Goal: Contribute content: Add original content to the website for others to see

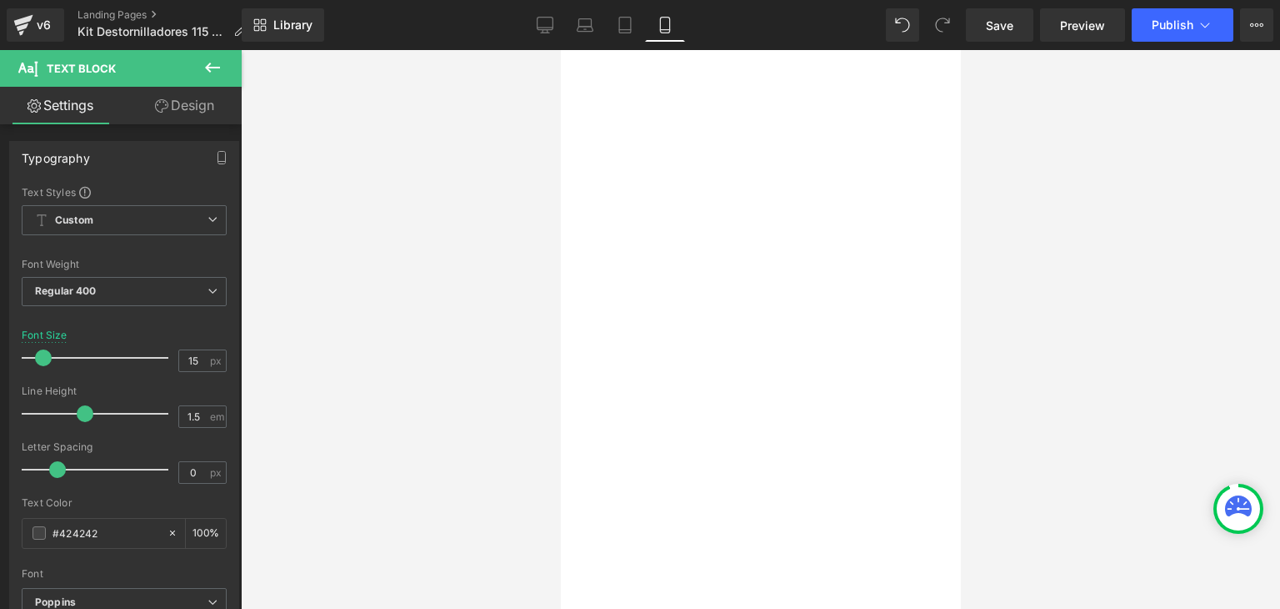
click at [148, 18] on link "Landing Pages" at bounding box center [168, 14] width 181 height 13
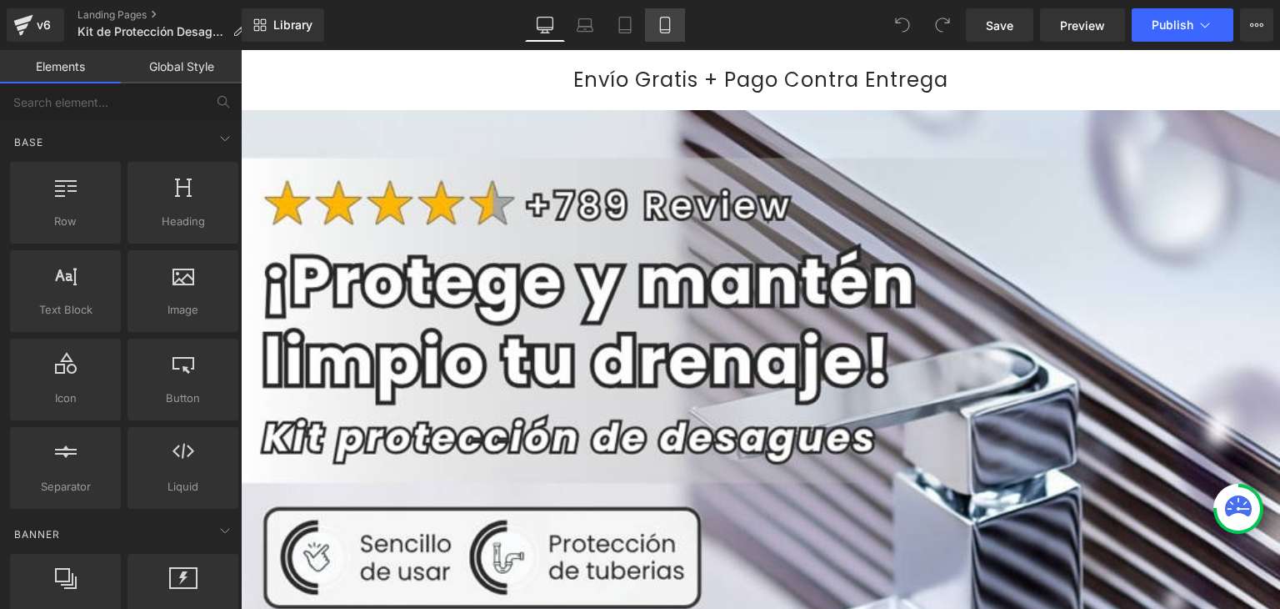
click at [674, 21] on link "Mobile" at bounding box center [665, 24] width 40 height 33
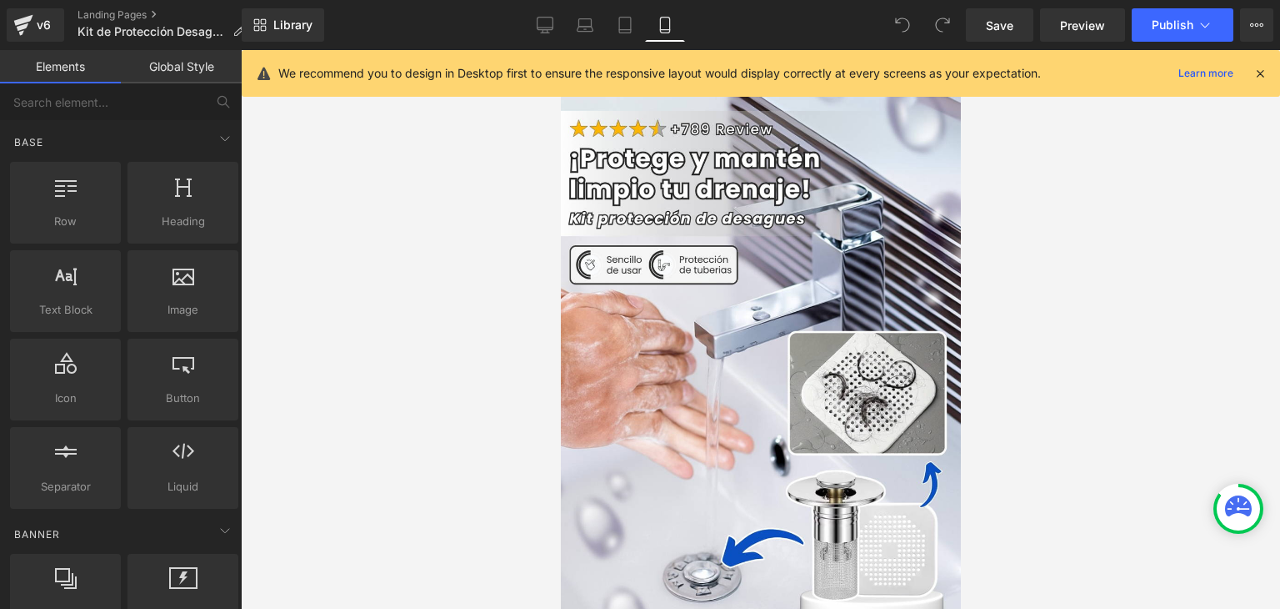
click at [1253, 74] on icon at bounding box center [1260, 73] width 15 height 15
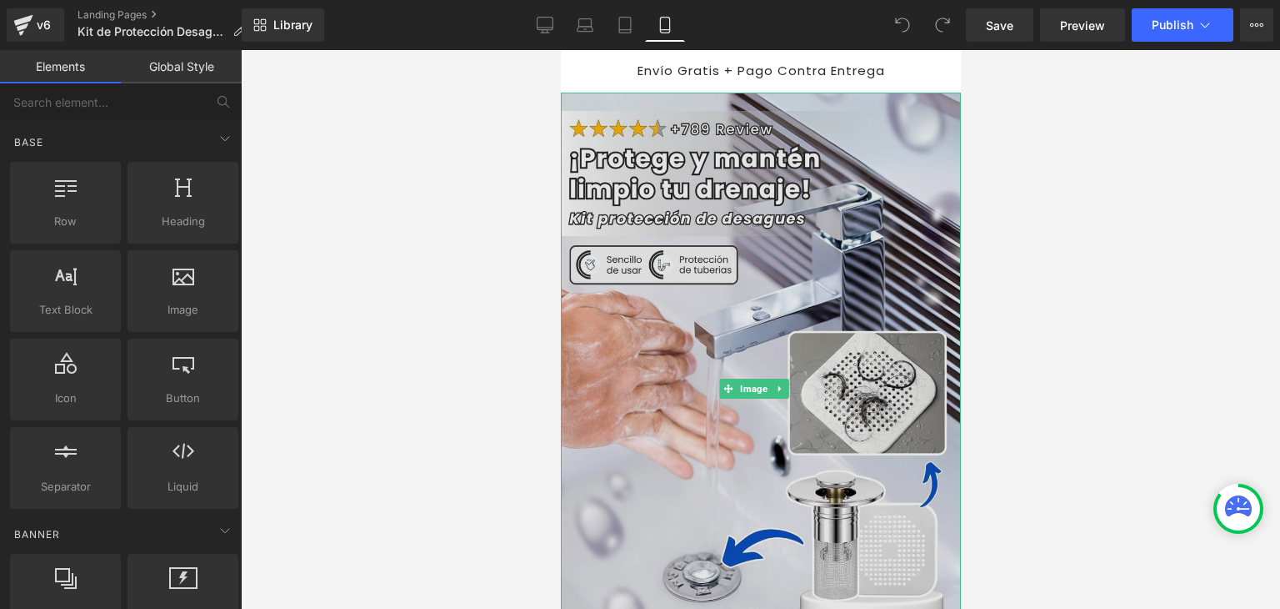
drag, startPoint x: 848, startPoint y: 198, endPoint x: 903, endPoint y: 103, distance: 110.5
click at [848, 198] on img at bounding box center [760, 389] width 400 height 593
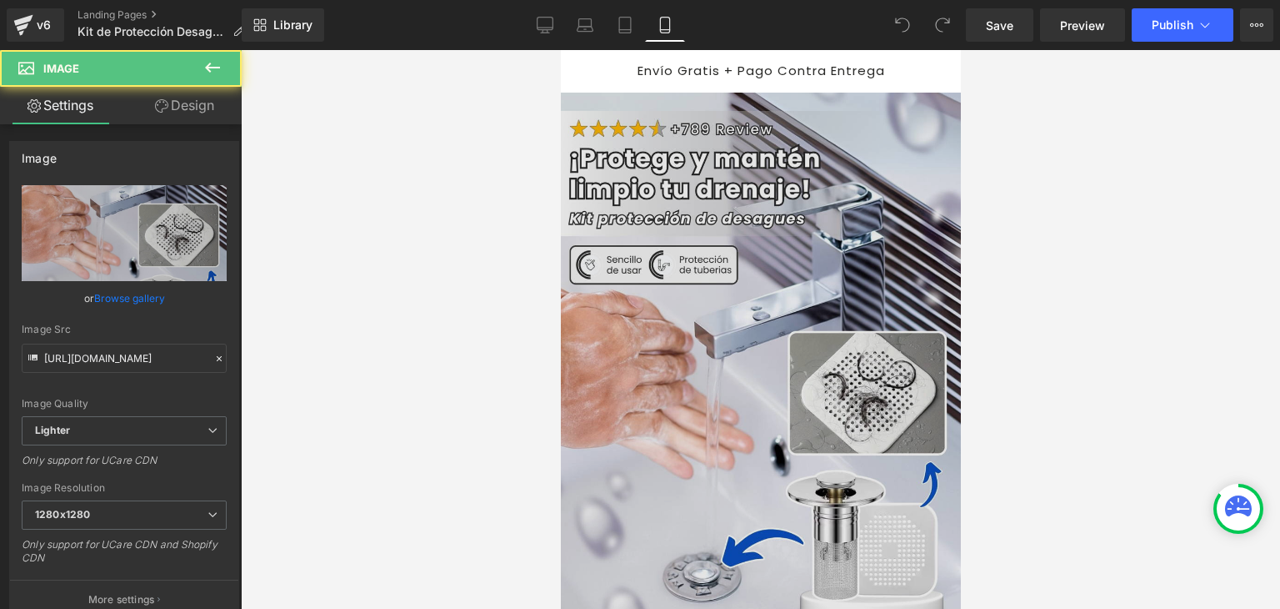
click at [708, 214] on img at bounding box center [760, 389] width 400 height 593
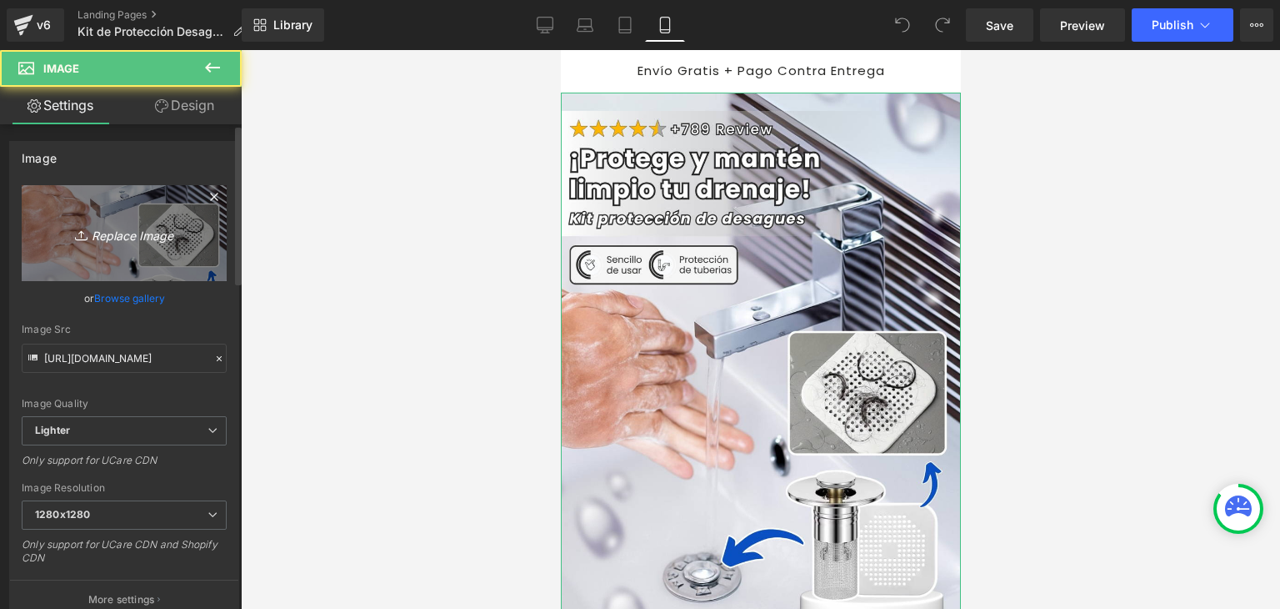
click at [108, 213] on link "Replace Image" at bounding box center [124, 233] width 205 height 96
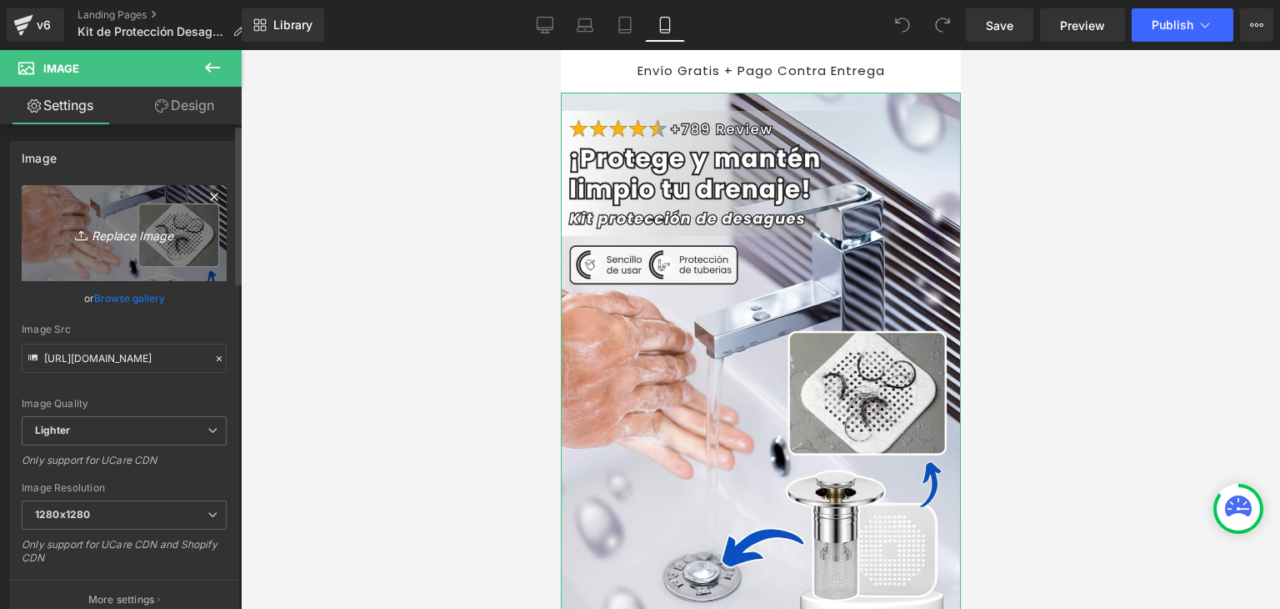
type input "C:\fakepath\Banner Landing.webp"
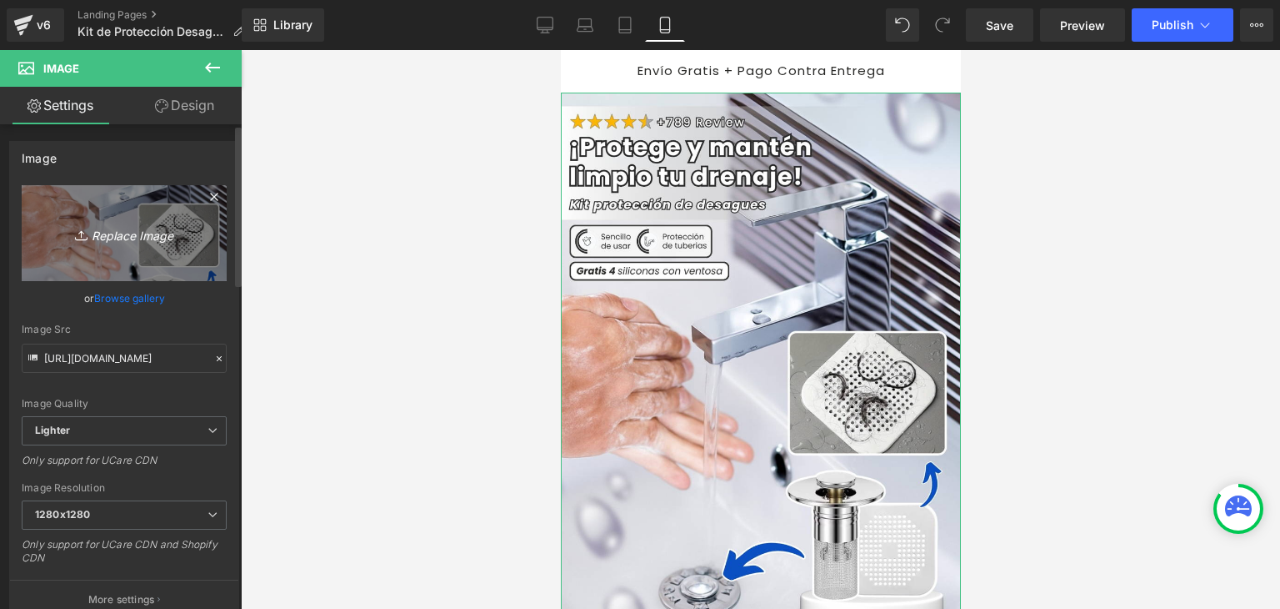
type input "https://ucarecdn.com/801aaf06-3f81-4a7e-a3ce-90f574744f58/-/format/auto/-/previ…"
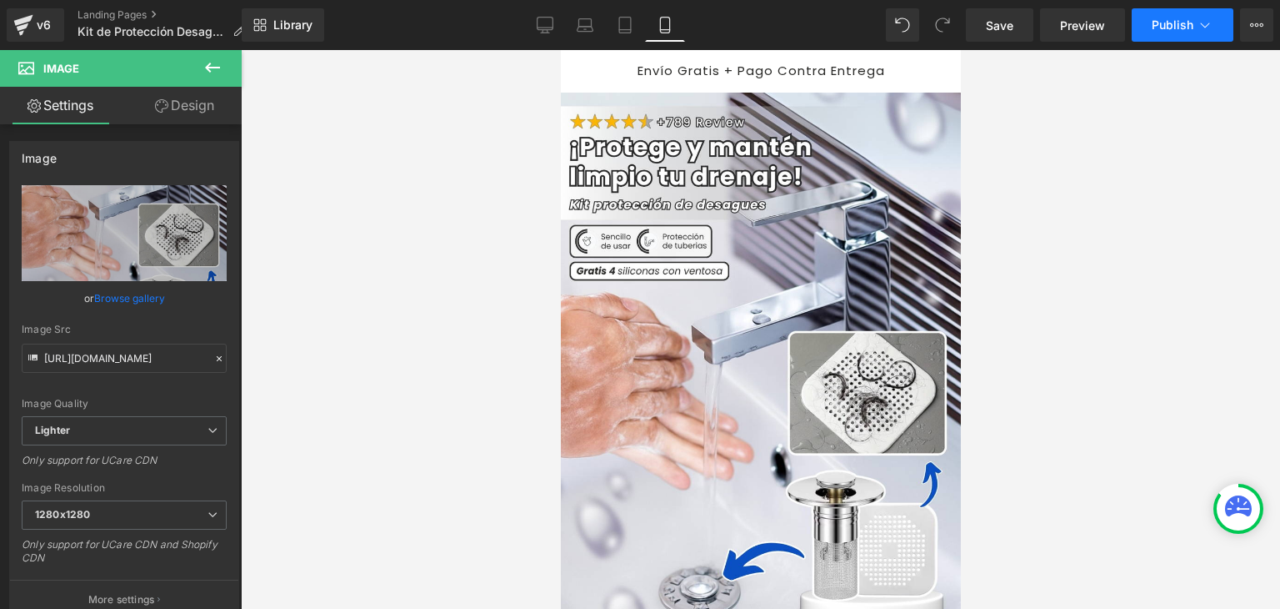
click at [1179, 24] on span "Publish" at bounding box center [1173, 24] width 42 height 13
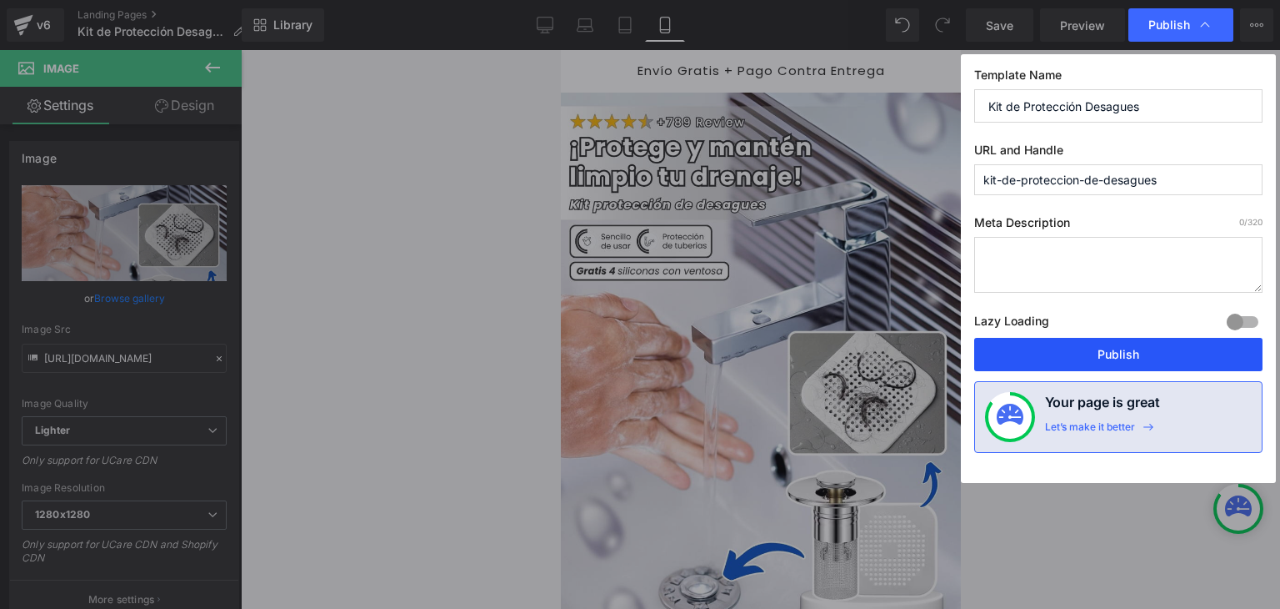
click at [1100, 353] on button "Publish" at bounding box center [1119, 354] width 288 height 33
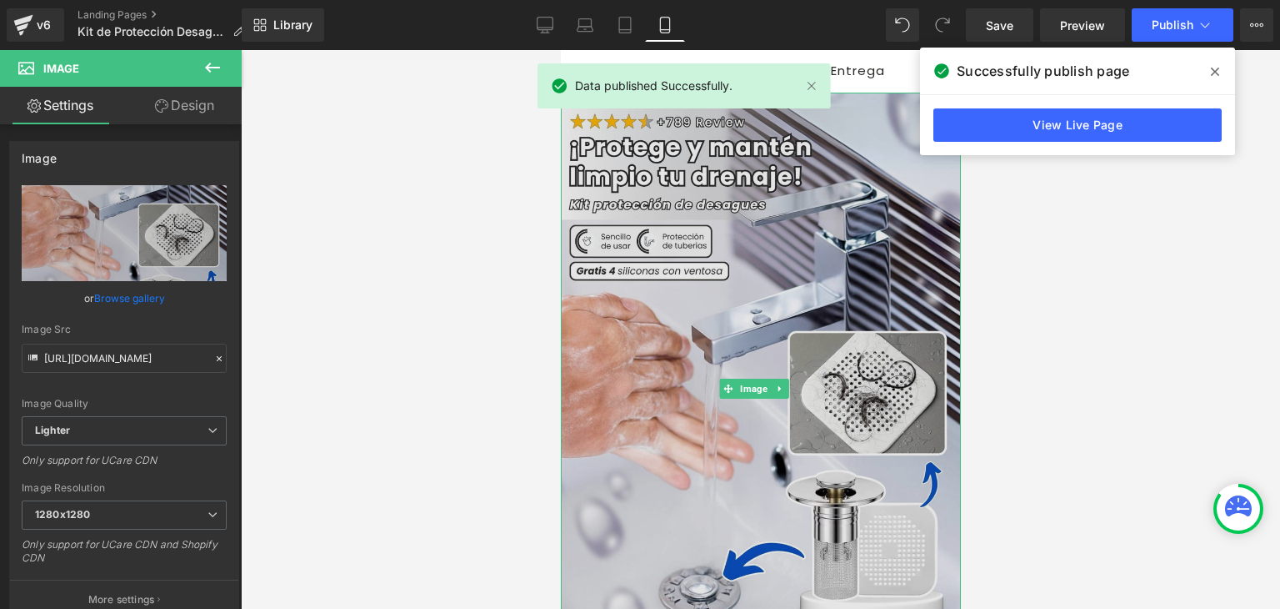
click at [767, 234] on img at bounding box center [760, 389] width 400 height 593
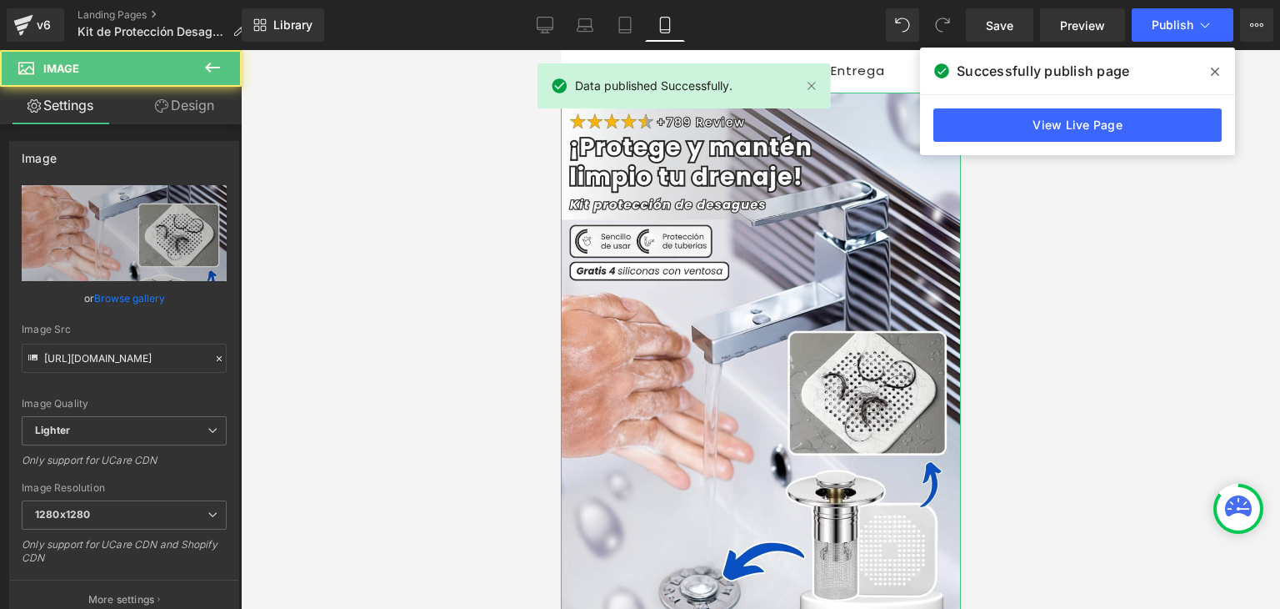
click at [161, 107] on icon at bounding box center [161, 105] width 13 height 13
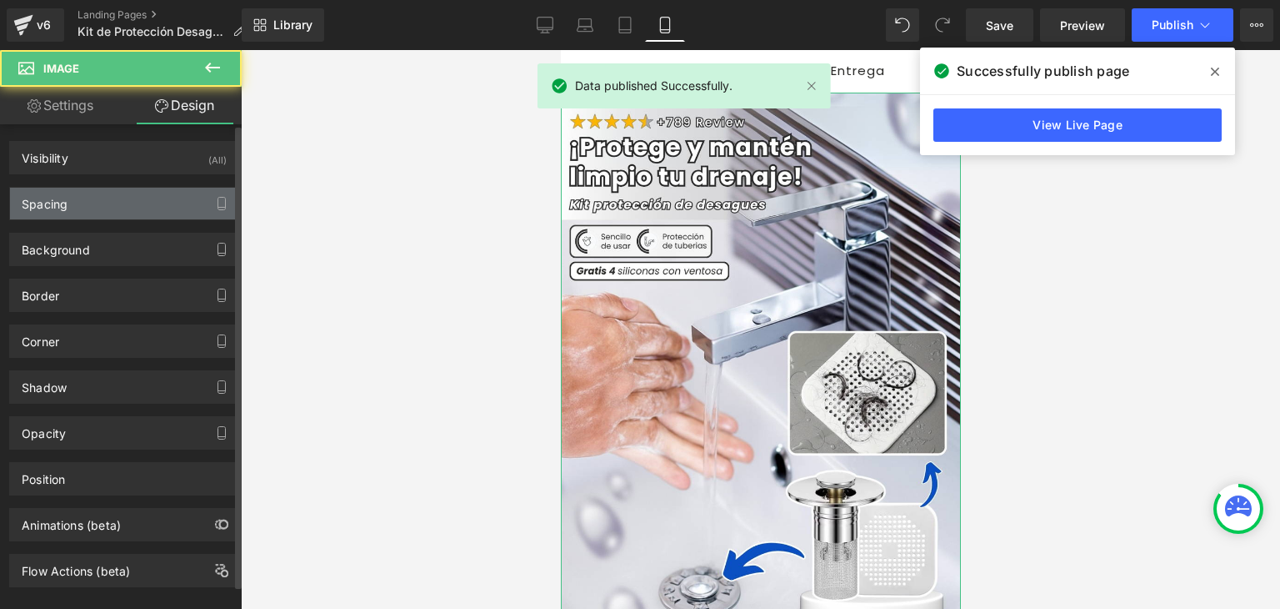
click at [80, 208] on div "Spacing" at bounding box center [124, 204] width 228 height 32
type input "0"
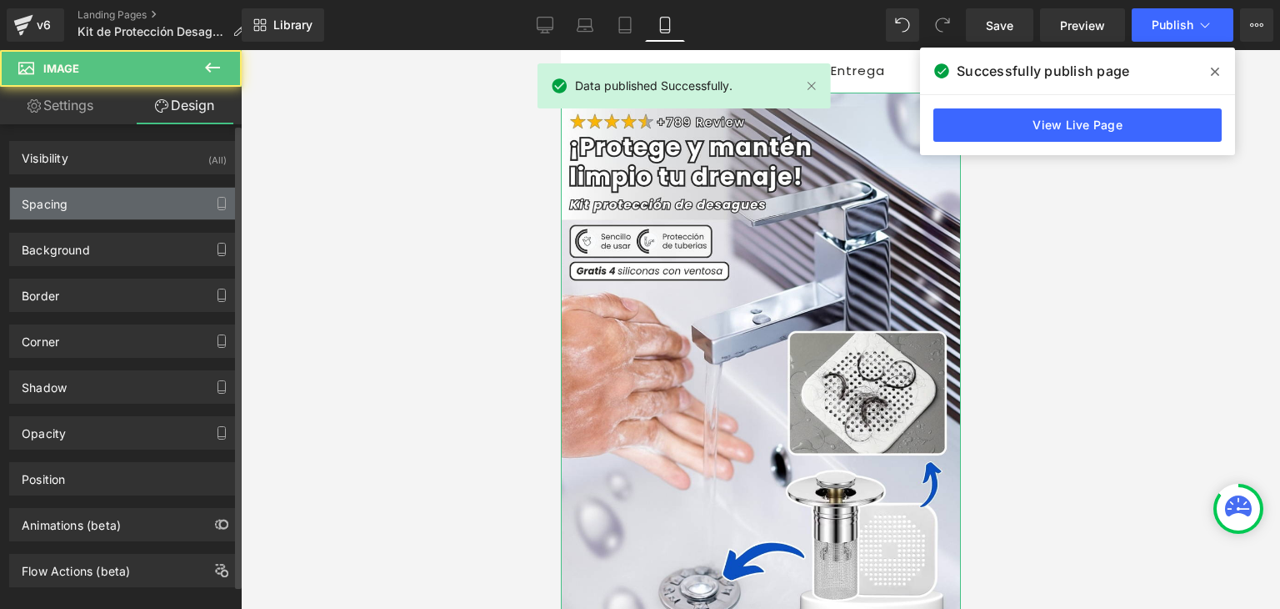
type input "0"
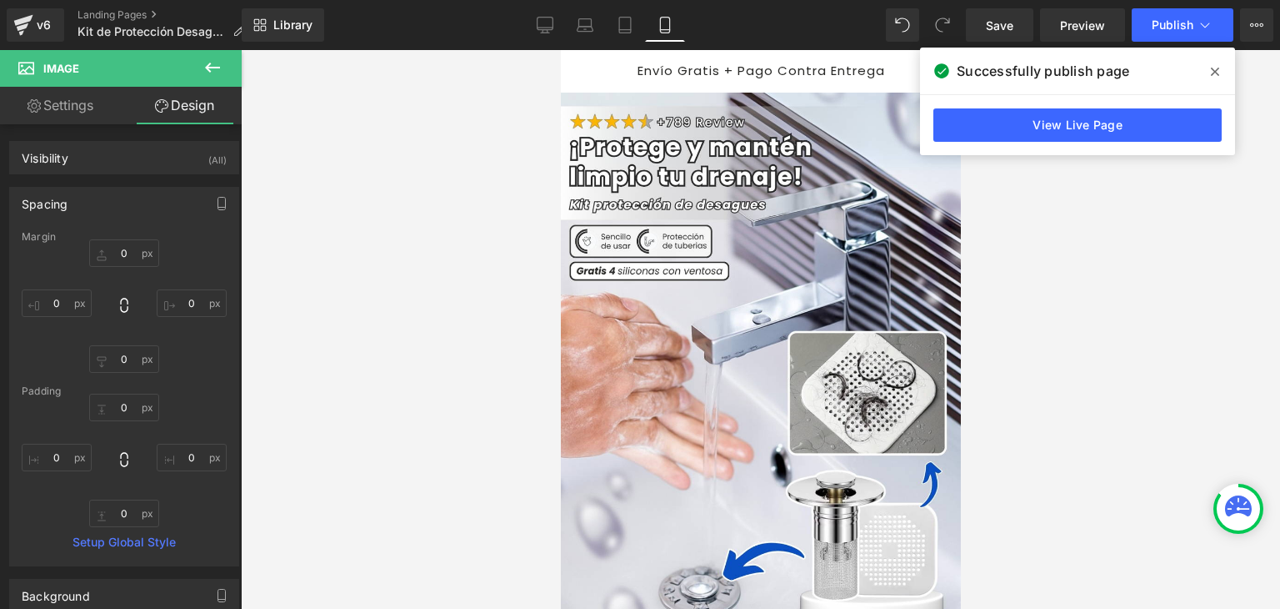
click at [1115, 233] on div at bounding box center [761, 329] width 1040 height 559
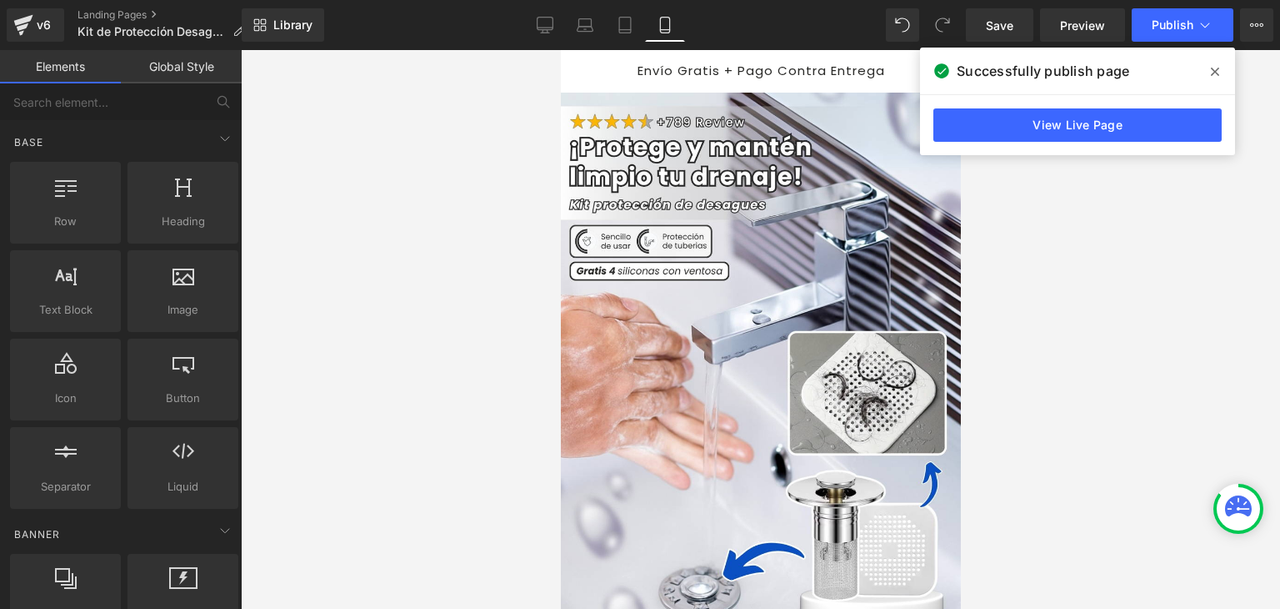
click at [1083, 128] on link "View Live Page" at bounding box center [1078, 124] width 288 height 33
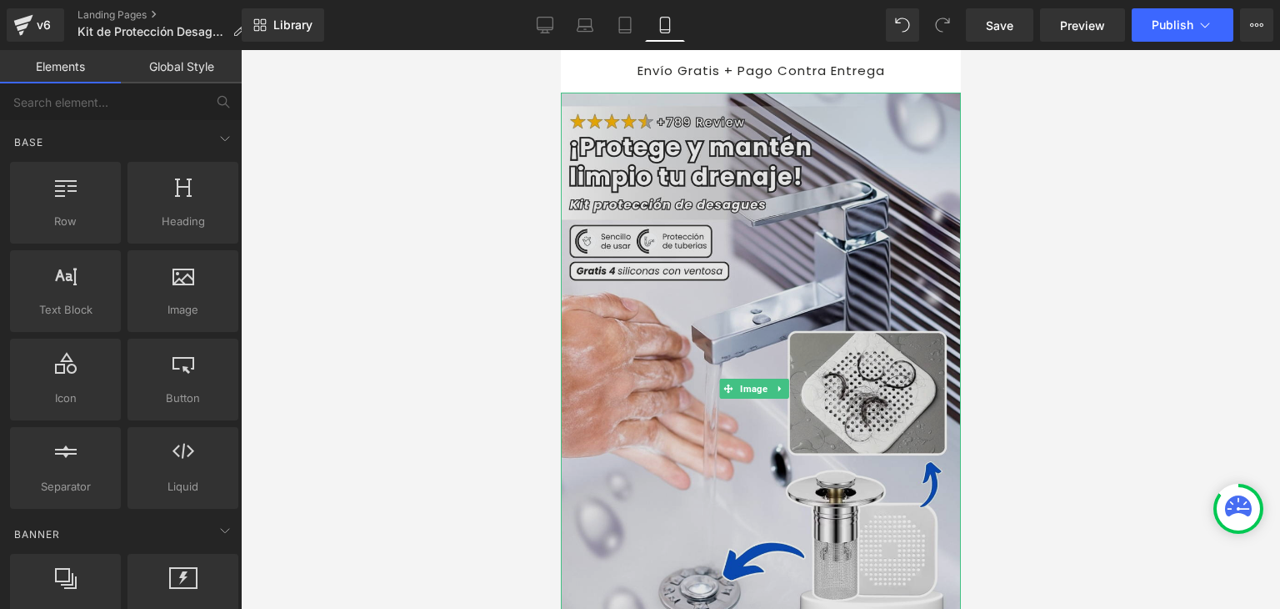
click at [734, 261] on img at bounding box center [760, 389] width 400 height 593
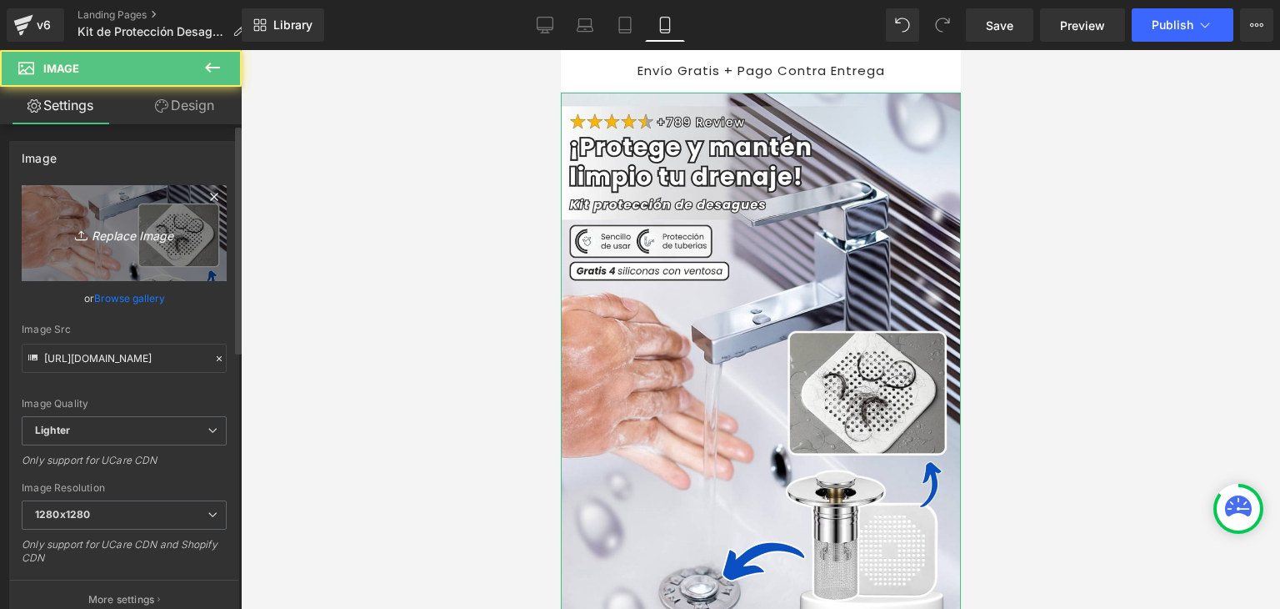
click at [127, 233] on icon "Replace Image" at bounding box center [124, 233] width 133 height 21
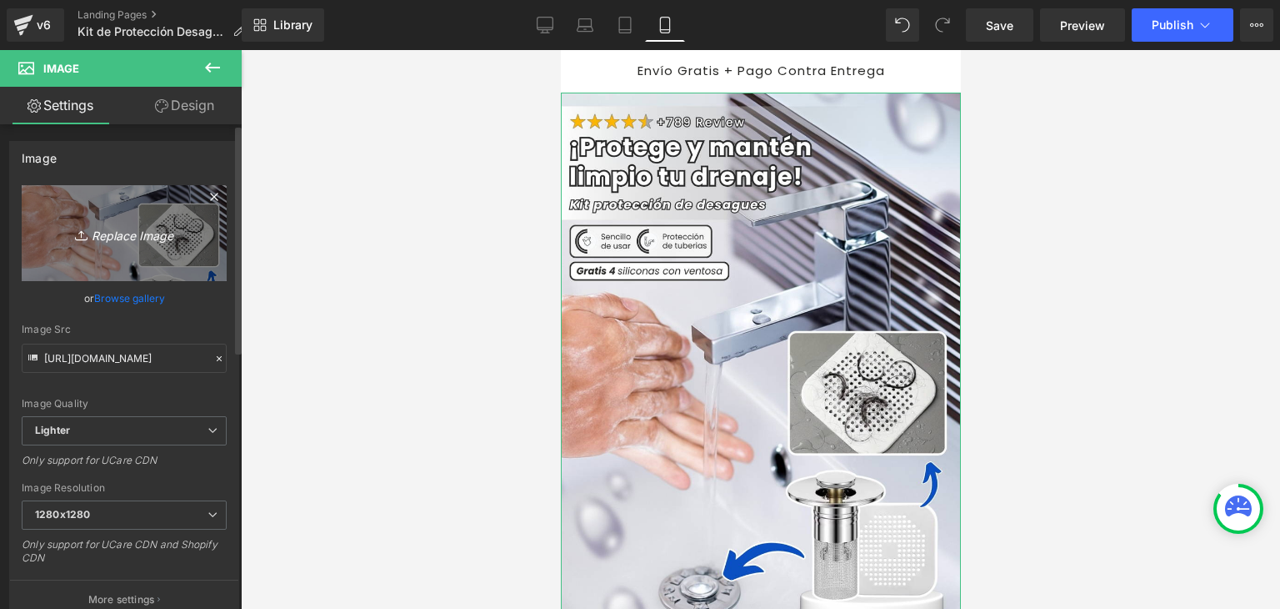
type input "C:\fakepath\Banner Landing.webp"
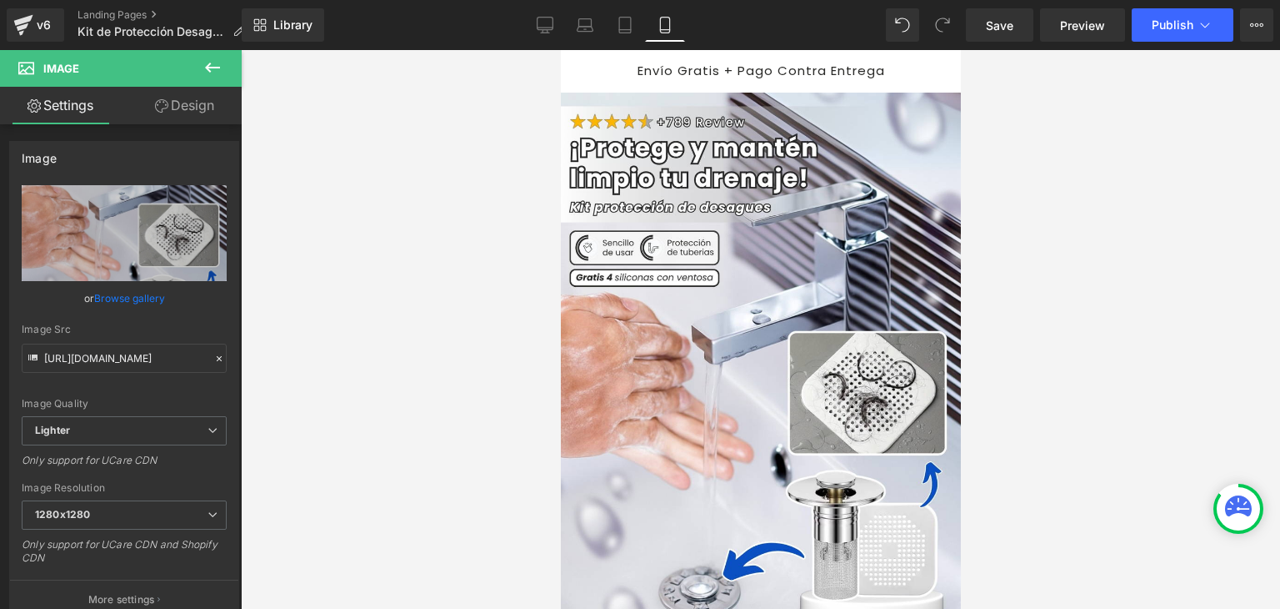
type input "https://ucarecdn.com/c7251dfa-2eb3-4f26-a623-45d83e532d6a/-/format/auto/-/previ…"
click at [1169, 30] on span "Publish" at bounding box center [1173, 24] width 42 height 13
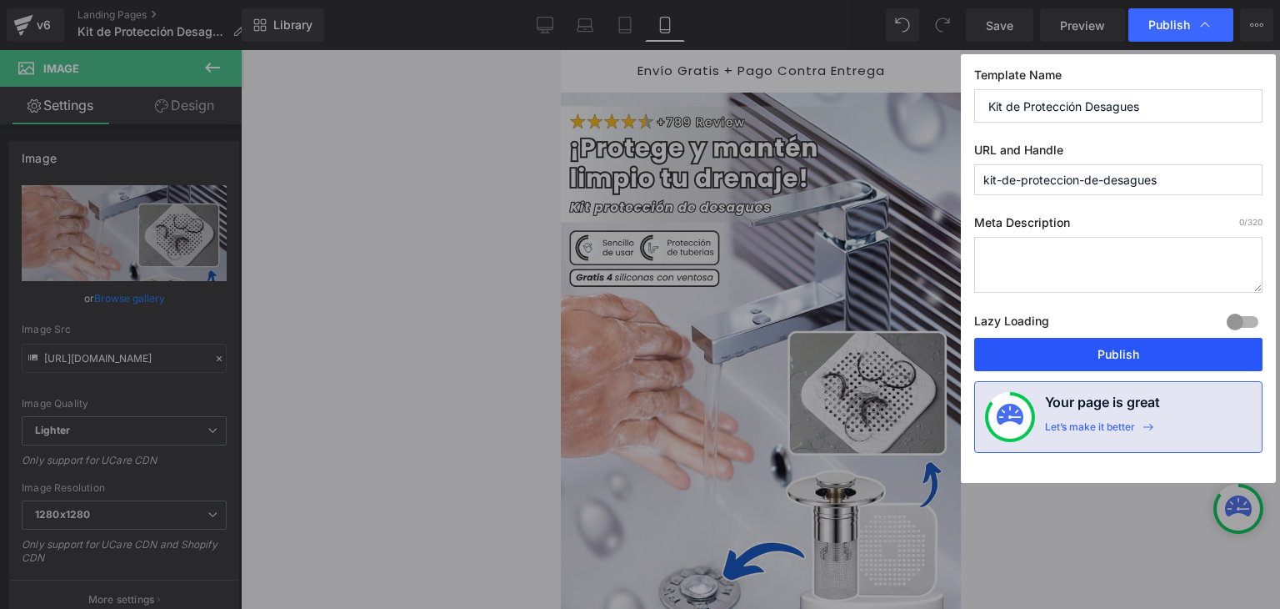
click at [1107, 354] on button "Publish" at bounding box center [1119, 354] width 288 height 33
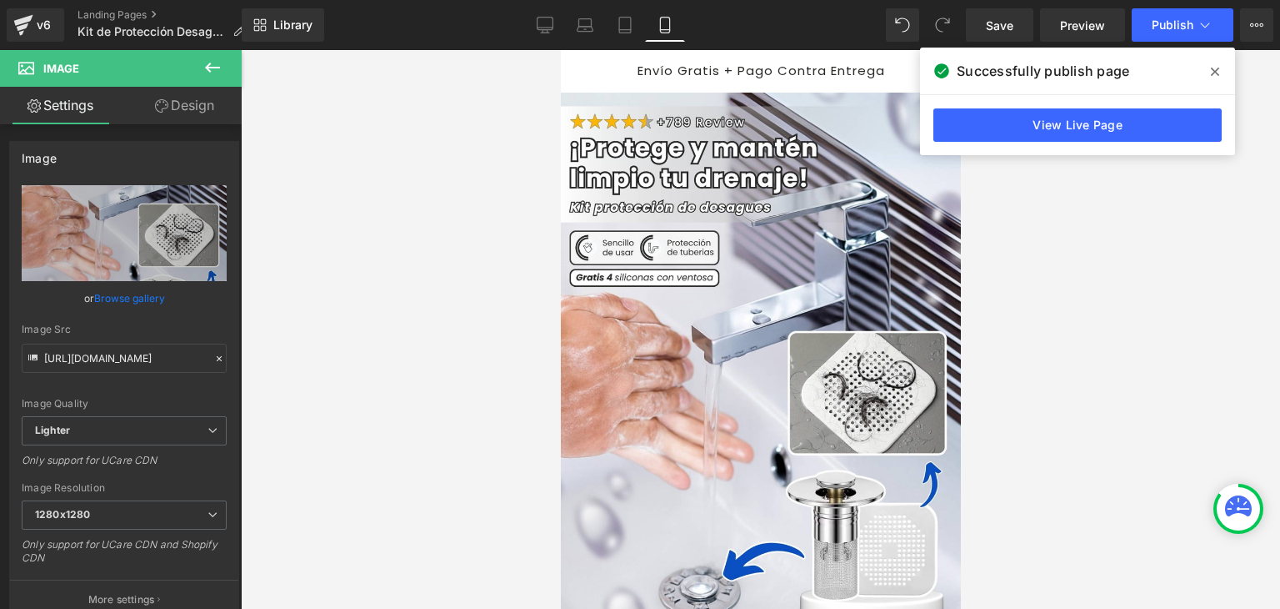
click at [331, 132] on div at bounding box center [761, 329] width 1040 height 559
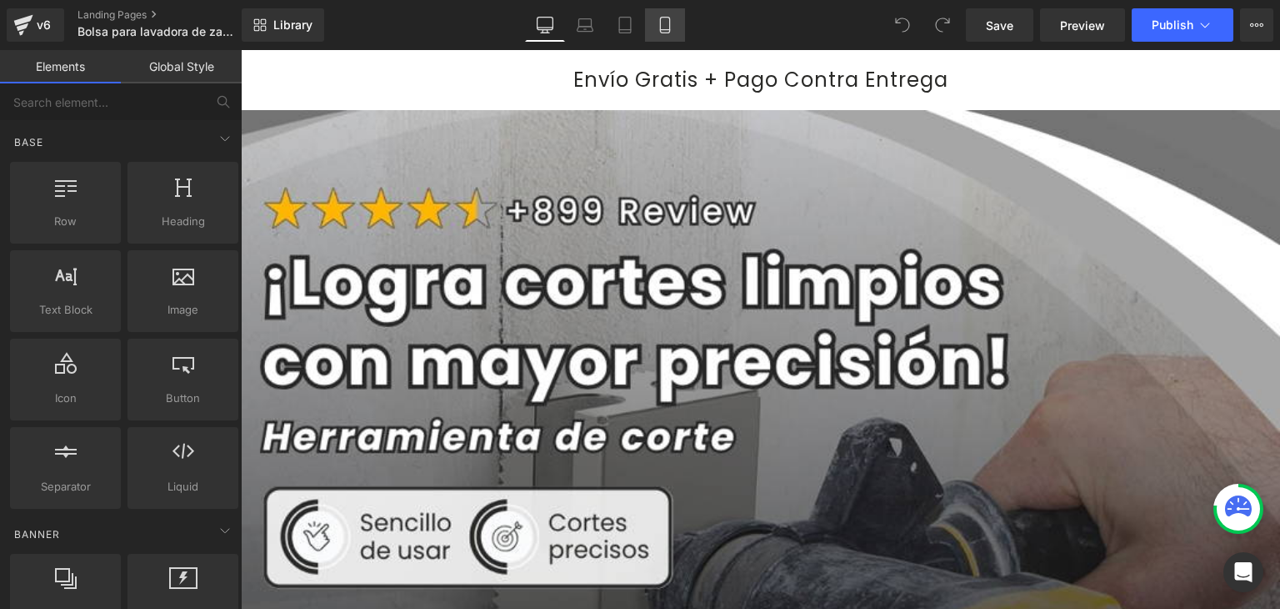
click at [664, 26] on icon at bounding box center [665, 25] width 17 height 17
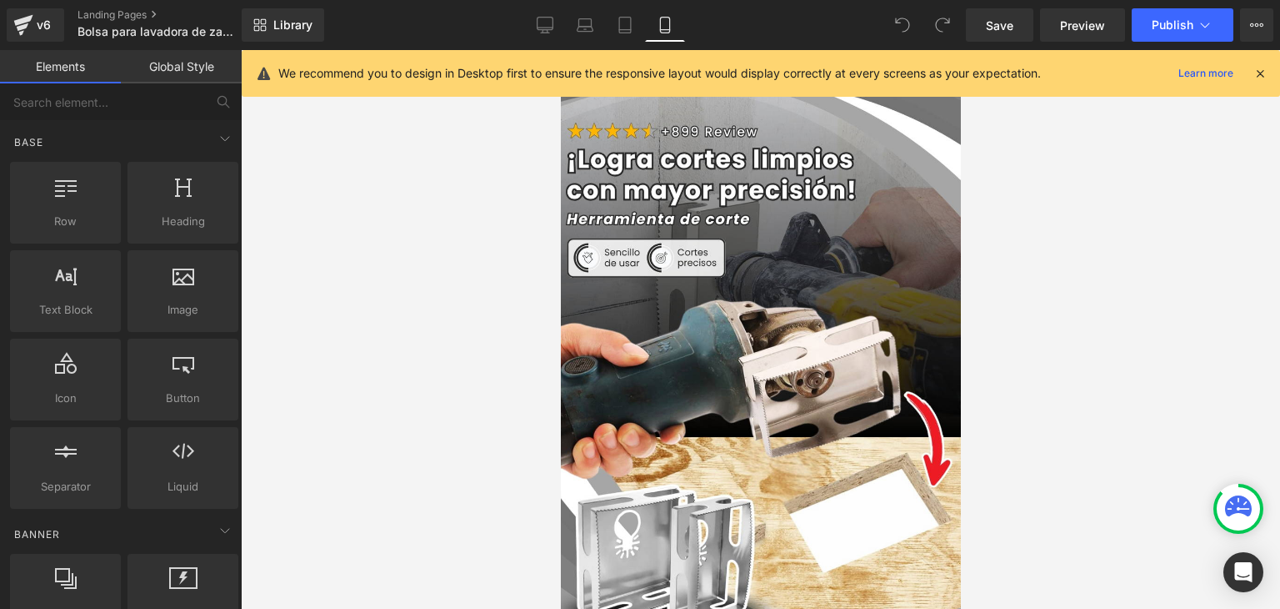
click at [1264, 71] on icon at bounding box center [1260, 73] width 15 height 15
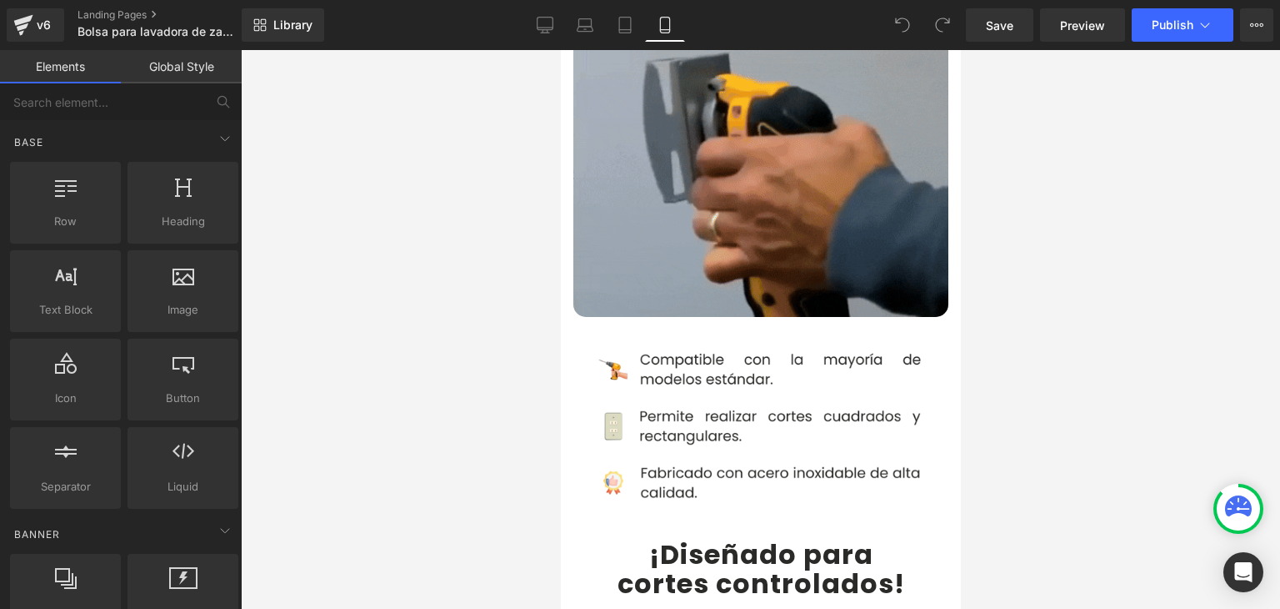
scroll to position [1167, 0]
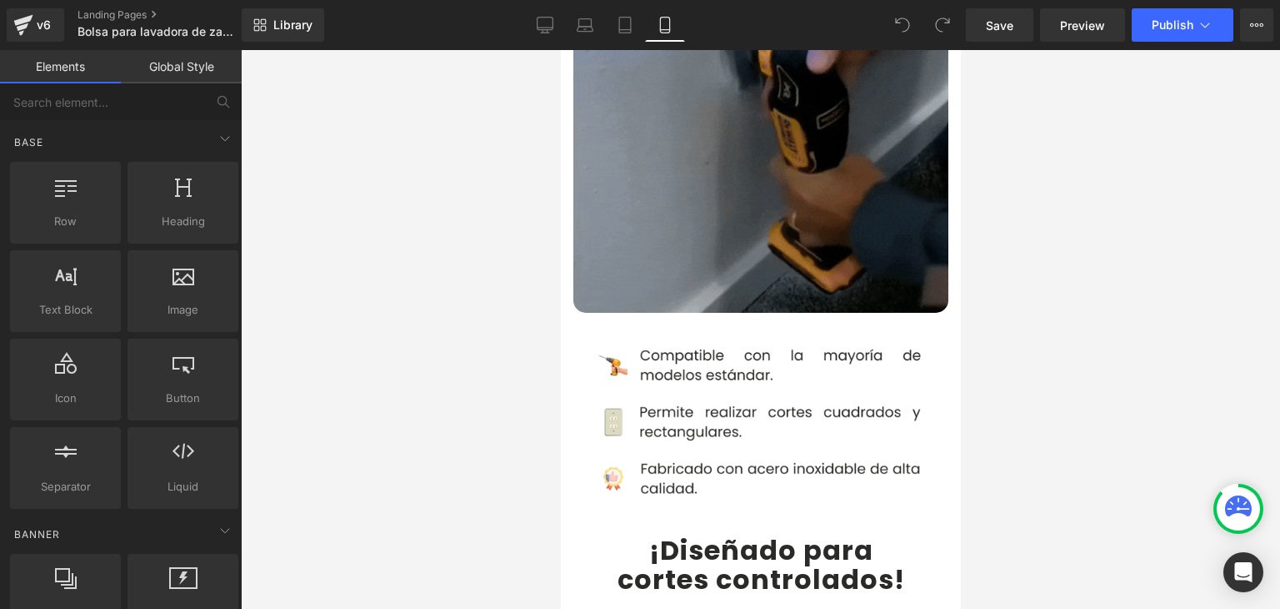
click at [687, 340] on img at bounding box center [760, 421] width 425 height 197
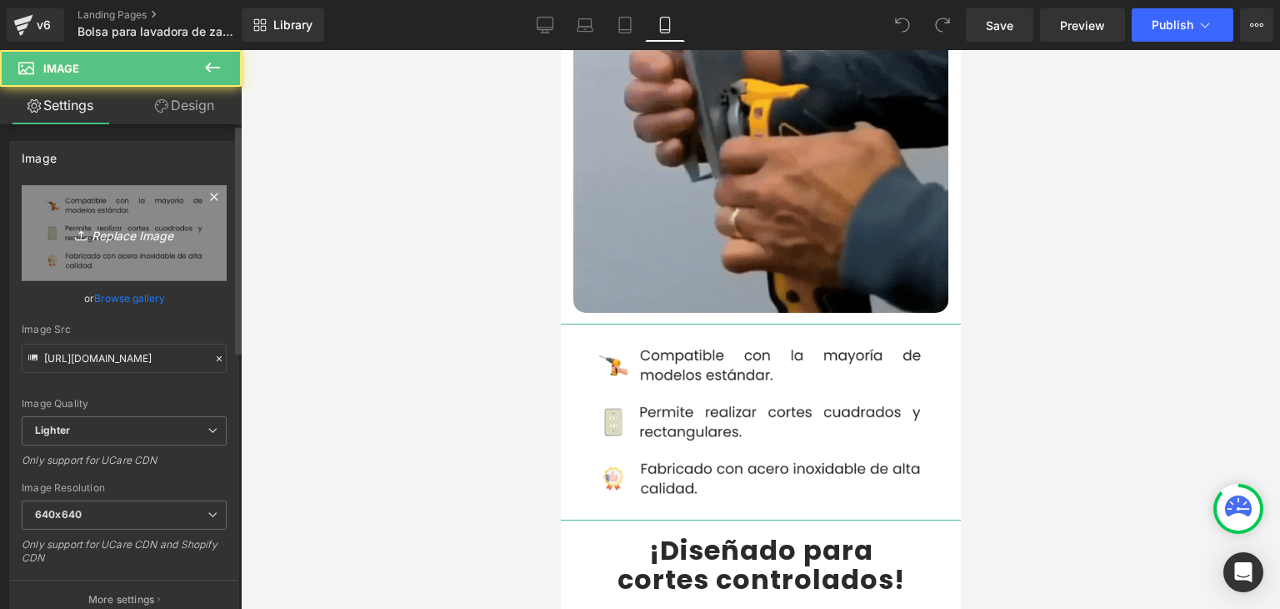
click at [160, 240] on icon "Replace Image" at bounding box center [124, 233] width 133 height 21
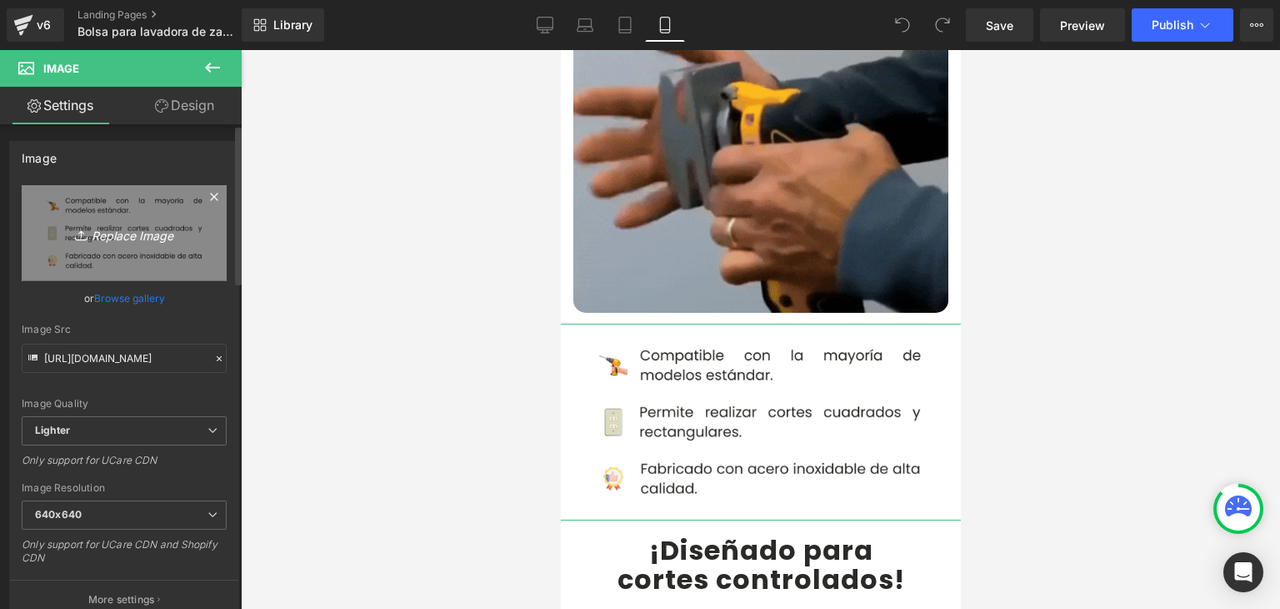
type input "C:\fakepath\Caracteristicas.webp"
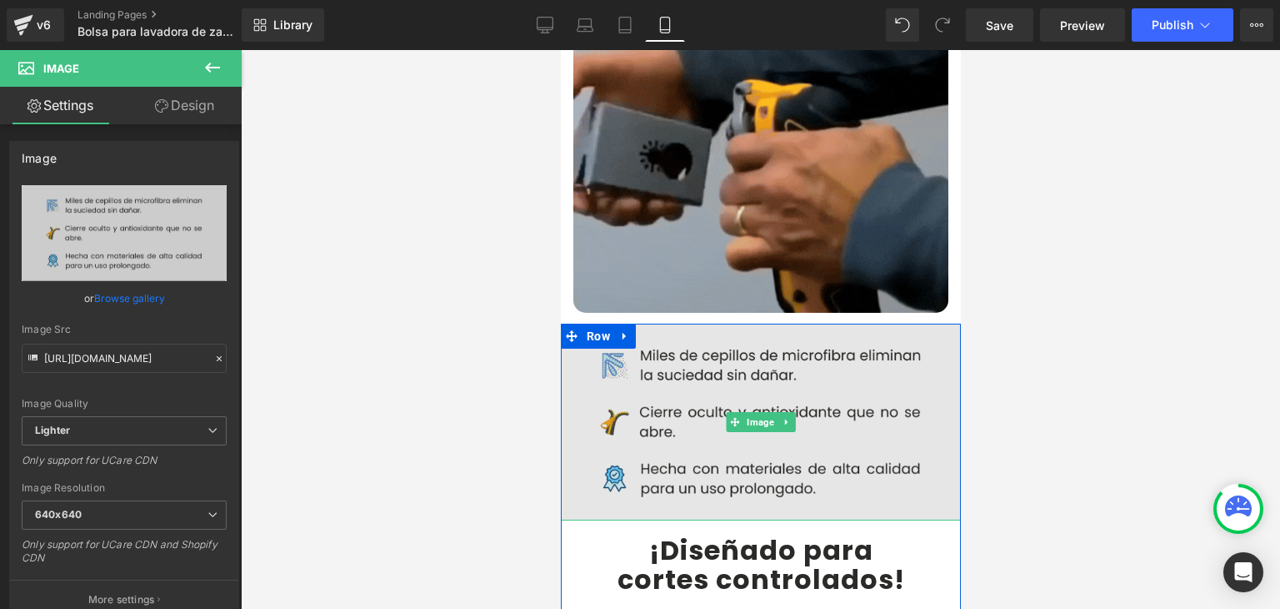
type input "https://ucarecdn.com/fb8671ce-29e3-4fa4-860d-0aeecdab8f7b/-/format/auto/-/previ…"
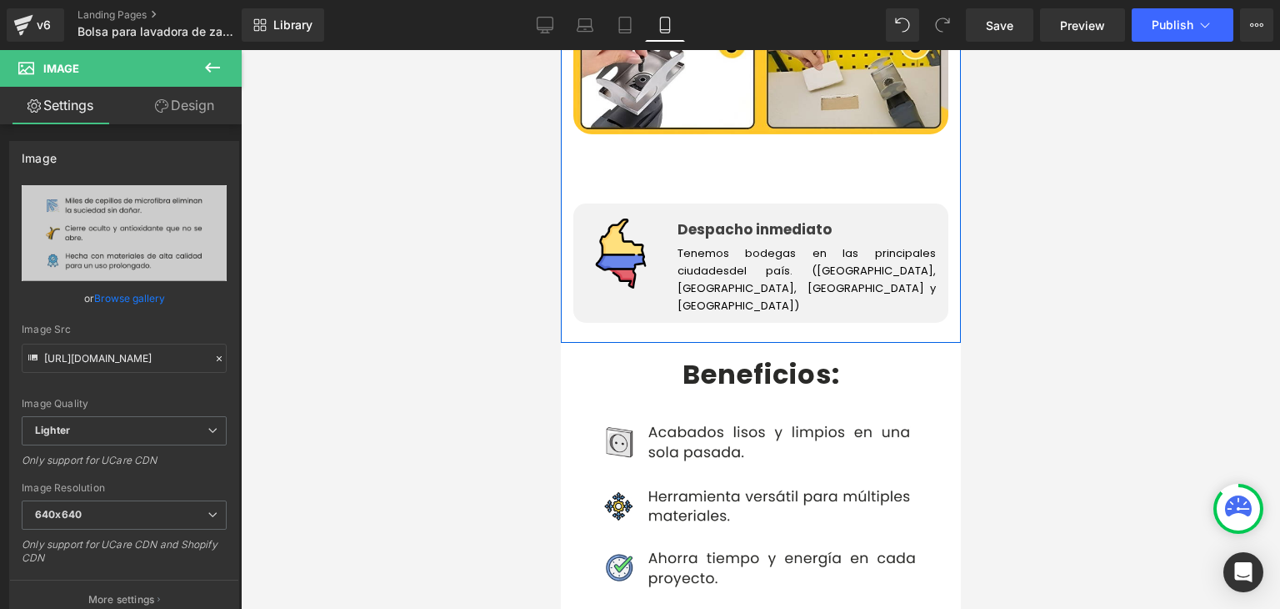
scroll to position [3001, 0]
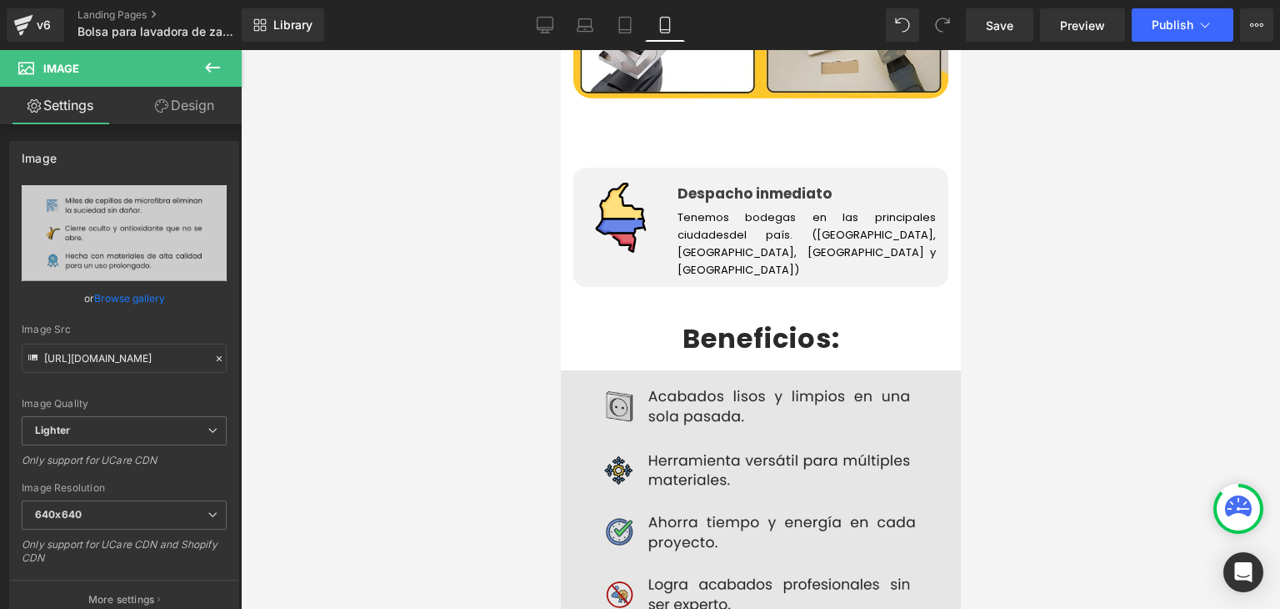
click at [631, 370] on img at bounding box center [760, 499] width 400 height 259
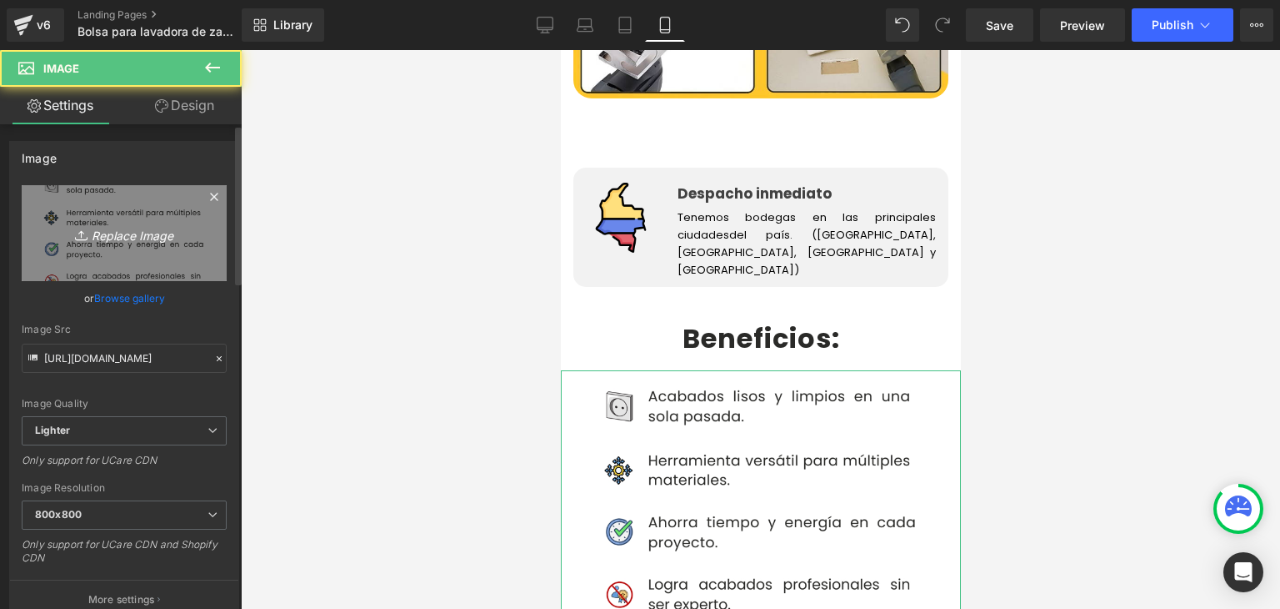
click at [140, 237] on icon "Replace Image" at bounding box center [124, 233] width 133 height 21
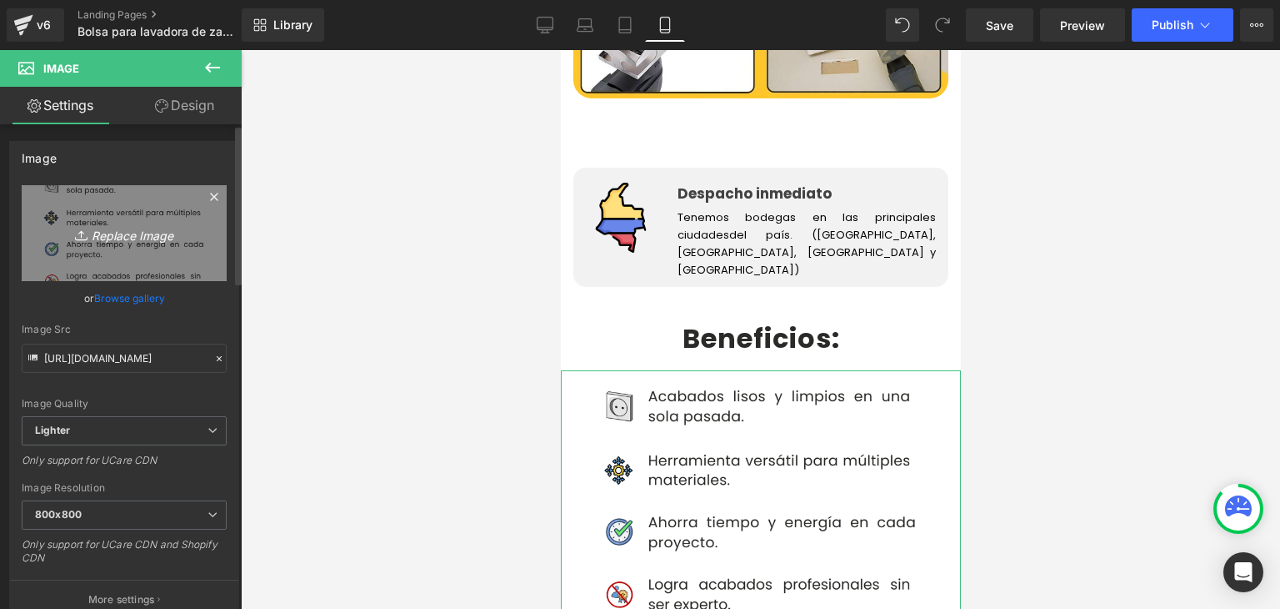
type input "C:\fakepath\BENEFICIOS.webp"
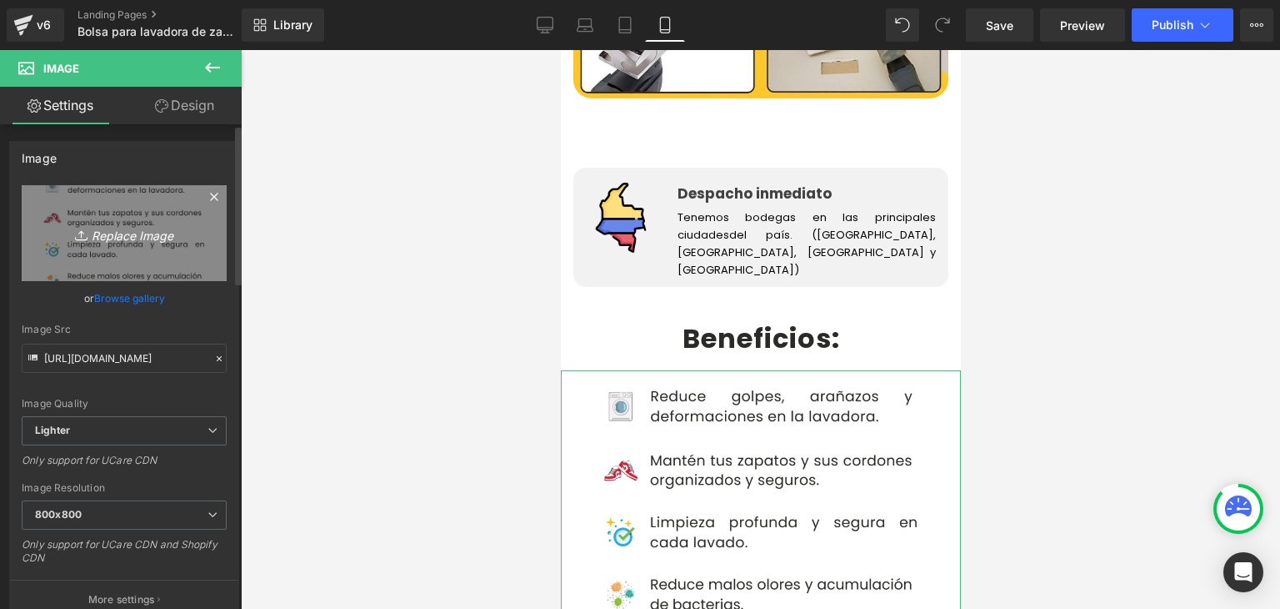
type input "https://ucarecdn.com/7fc04bf5-4acd-4612-bfbf-c4faaad36f8a/-/format/auto/-/previ…"
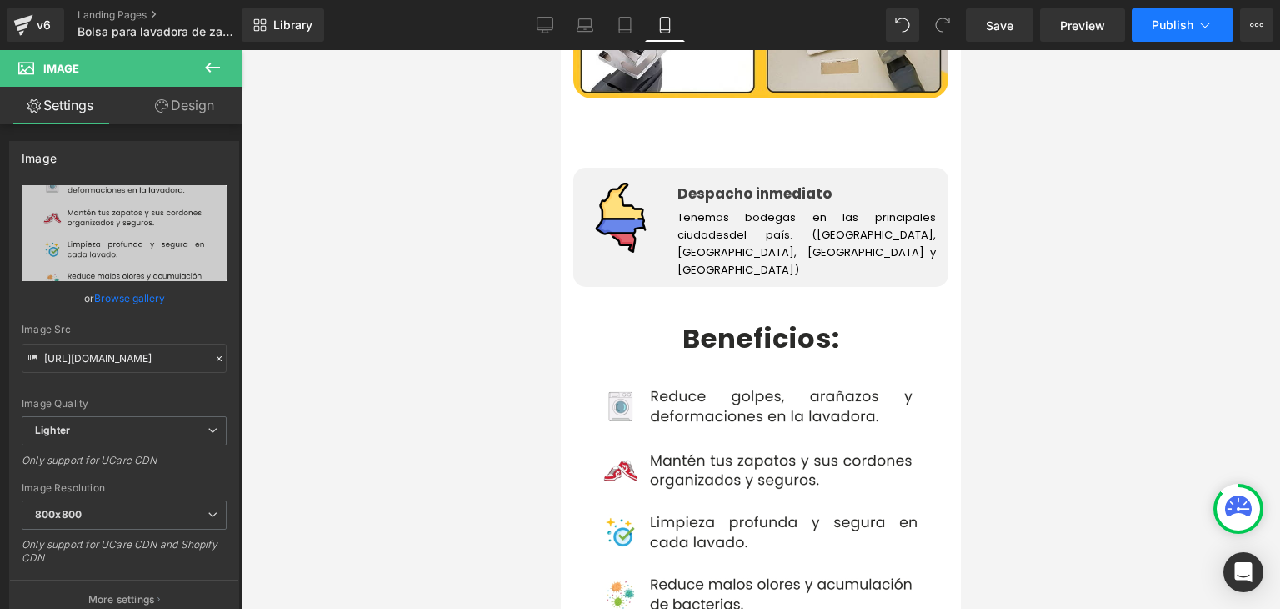
click at [1164, 30] on span "Publish" at bounding box center [1173, 24] width 42 height 13
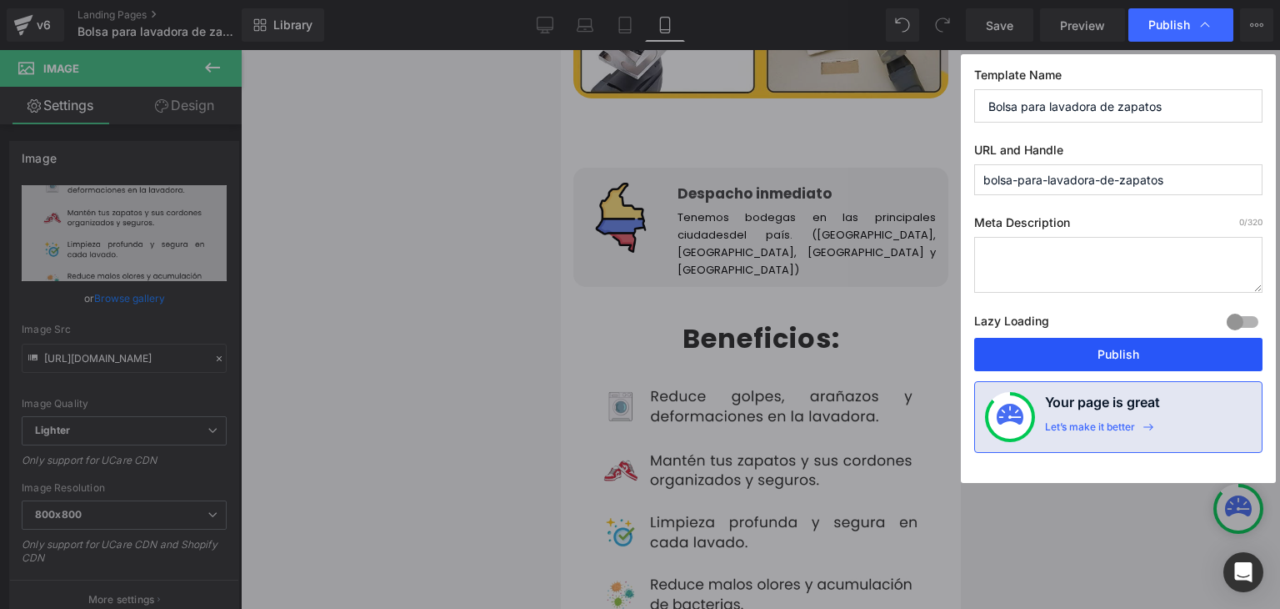
click at [1130, 348] on button "Publish" at bounding box center [1119, 354] width 288 height 33
